Goal: Task Accomplishment & Management: Manage account settings

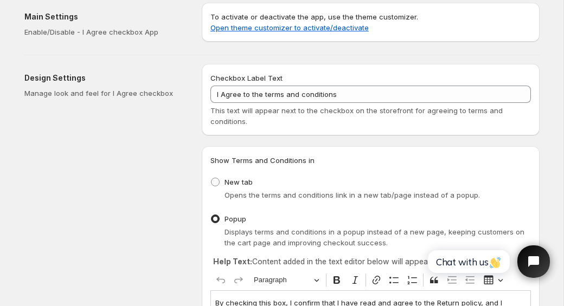
scroll to position [10, 0]
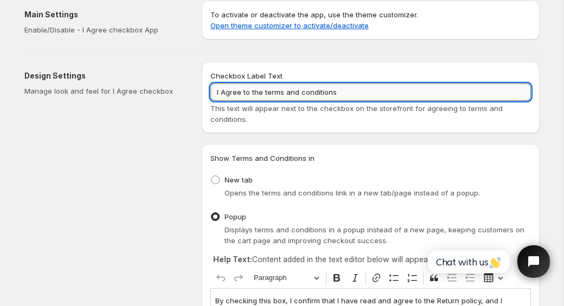
drag, startPoint x: 353, startPoint y: 86, endPoint x: 284, endPoint y: 93, distance: 69.7
click at [284, 93] on input "I Agree to the terms and conditions" at bounding box center [370, 91] width 320 height 17
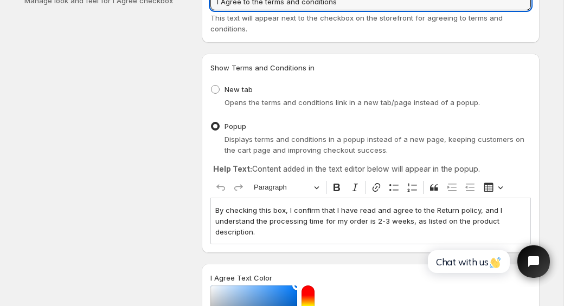
scroll to position [105, 0]
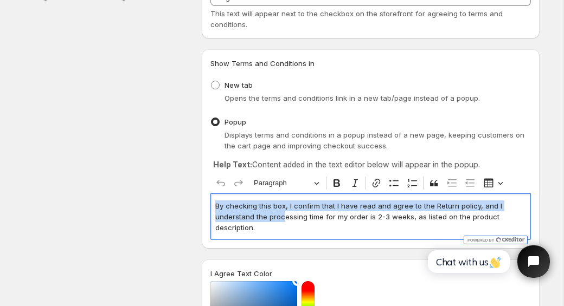
drag, startPoint x: 284, startPoint y: 215, endPoint x: 203, endPoint y: 206, distance: 81.2
click at [203, 206] on div "Show Terms and Conditions in New tab Opens the terms and conditions link in a n…" at bounding box center [371, 148] width 338 height 199
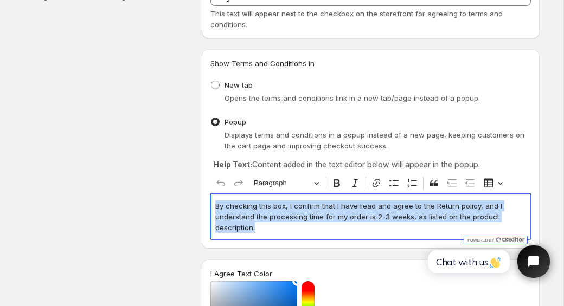
drag, startPoint x: 259, startPoint y: 233, endPoint x: 209, endPoint y: 200, distance: 59.5
click at [209, 200] on div "Show Terms and Conditions in New tab Opens the terms and conditions link in a n…" at bounding box center [371, 148] width 338 height 199
copy p "By checking this box, I confirm that I have read and agree to the Return policy…"
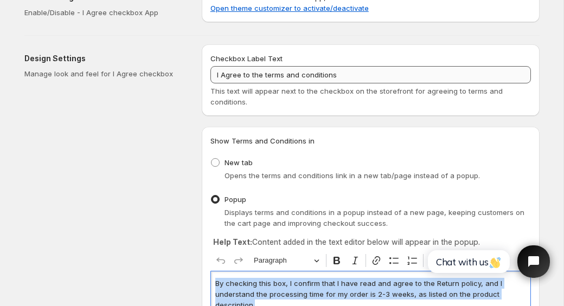
scroll to position [23, 0]
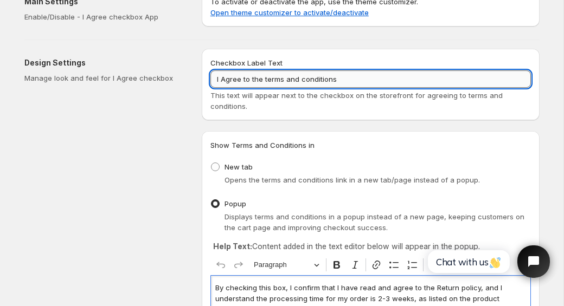
click at [261, 75] on input "I Agree to the terms and conditions" at bounding box center [370, 78] width 320 height 17
paste input "By checking this box, I confirm that I have read and agree to the Return policy…"
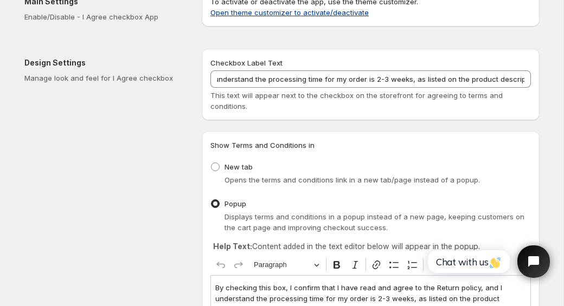
scroll to position [0, 0]
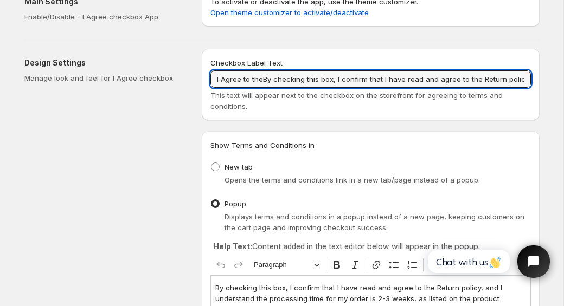
drag, startPoint x: 261, startPoint y: 78, endPoint x: 194, endPoint y: 79, distance: 67.8
drag, startPoint x: 495, startPoint y: 79, endPoint x: 164, endPoint y: 66, distance: 330.9
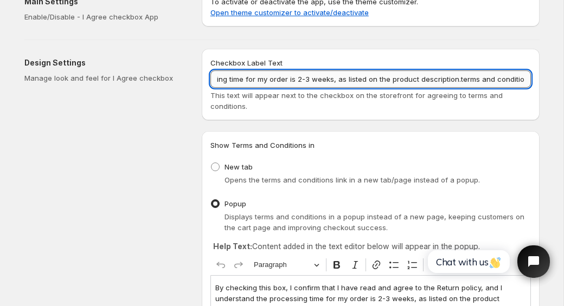
drag, startPoint x: 528, startPoint y: 79, endPoint x: 451, endPoint y: 80, distance: 77.0
click at [451, 80] on input "I understand the processing time for my order is 2-3 weeks, as listed on the pr…" at bounding box center [370, 78] width 320 height 17
drag, startPoint x: 417, startPoint y: 78, endPoint x: 525, endPoint y: 75, distance: 107.4
click at [525, 75] on input "I understand the processing time for my order is 2-3 weeks, as listed on the pr…" at bounding box center [370, 78] width 320 height 17
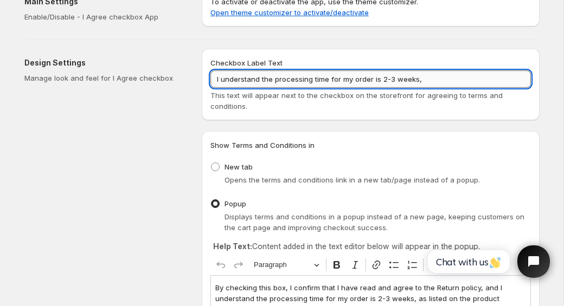
scroll to position [0, 0]
click at [272, 79] on input "I understand the processing time for my order is 2-3 weeks." at bounding box center [370, 78] width 320 height 17
click at [221, 81] on input "I understand the processing time for my order is 2-3 weeks." at bounding box center [370, 78] width 320 height 17
drag, startPoint x: 333, startPoint y: 80, endPoint x: 293, endPoint y: 80, distance: 39.6
click at [293, 80] on input "I have read and agreed understand the processing time for my order is 2-3 weeks." at bounding box center [370, 78] width 320 height 17
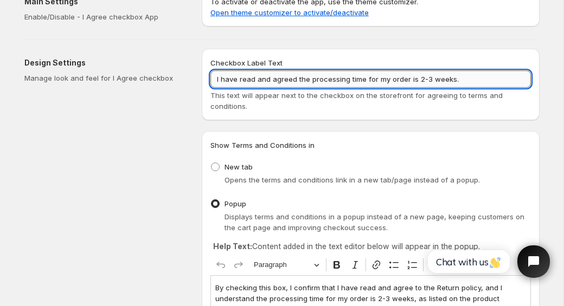
drag, startPoint x: 412, startPoint y: 80, endPoint x: 300, endPoint y: 79, distance: 112.2
click at [300, 79] on input "I have read and agreed the processing time for my order is 2-3 weeks." at bounding box center [370, 78] width 320 height 17
click at [351, 81] on input "I have read and agreed to the 2-3 weeks." at bounding box center [370, 78] width 320 height 17
click at [489, 83] on input "I have read and agreed to the 2-3 weeks processing time that is listed in the p…" at bounding box center [370, 78] width 320 height 17
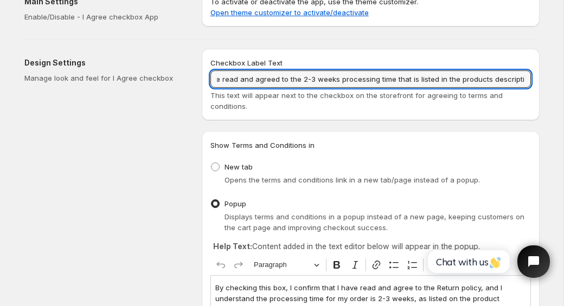
type input "I have read and agreed to the 2-3 weeks processing time that is listed in the p…"
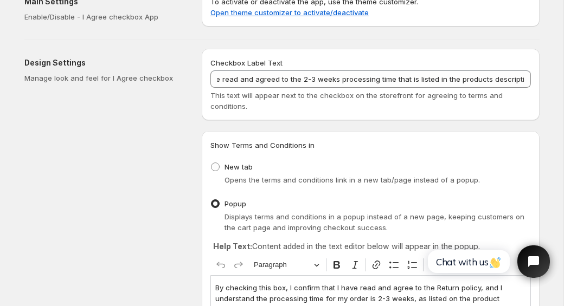
scroll to position [0, 0]
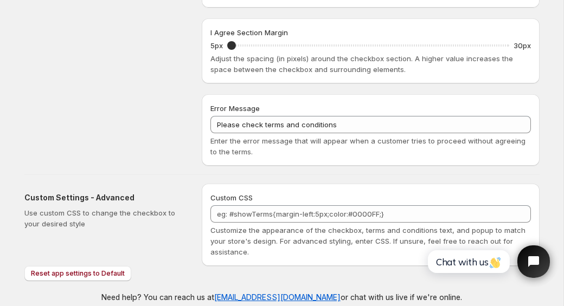
scroll to position [502, 0]
